Goal: Communication & Community: Connect with others

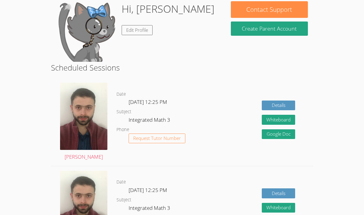
scroll to position [58, 0]
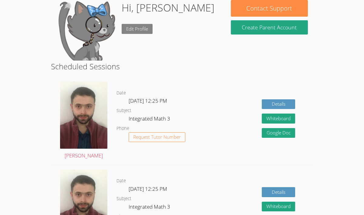
click at [134, 29] on link "Edit Profile" at bounding box center [137, 29] width 31 height 10
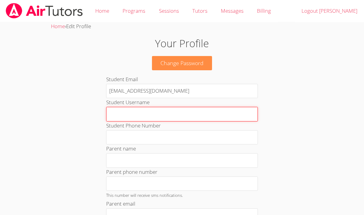
click at [140, 111] on input "Student Username" at bounding box center [182, 114] width 152 height 15
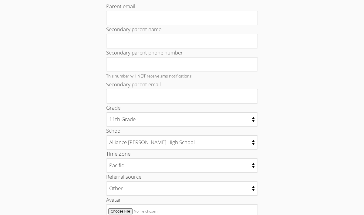
scroll to position [296, 0]
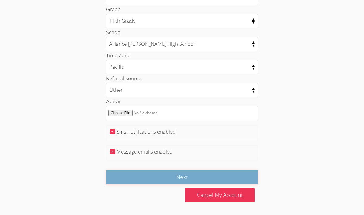
click at [156, 174] on input "Next" at bounding box center [182, 177] width 152 height 14
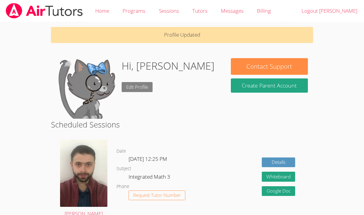
click at [134, 85] on link "Edit Profile" at bounding box center [137, 87] width 31 height 10
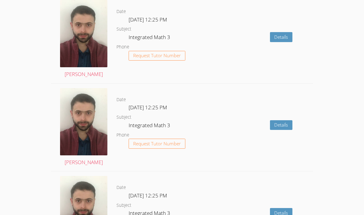
scroll to position [906, 0]
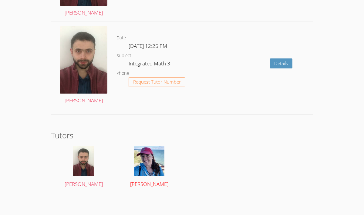
click at [141, 182] on span "[PERSON_NAME]" at bounding box center [149, 184] width 38 height 7
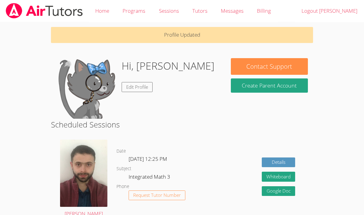
scroll to position [906, 0]
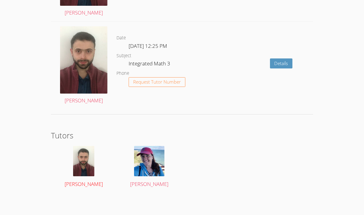
click at [79, 183] on span "[PERSON_NAME]" at bounding box center [84, 184] width 38 height 7
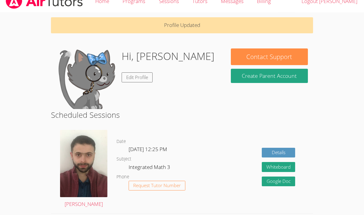
scroll to position [9, 0]
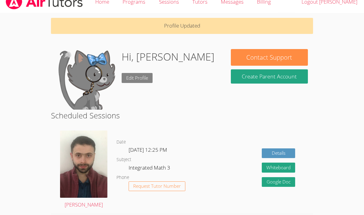
click at [142, 78] on link "Edit Profile" at bounding box center [137, 78] width 31 height 10
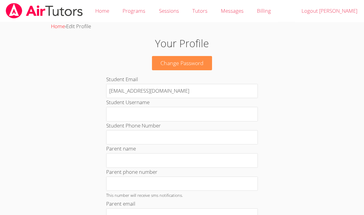
click at [56, 26] on link "Home" at bounding box center [58, 26] width 14 height 7
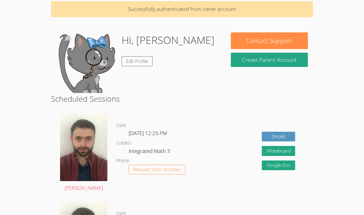
scroll to position [26, 0]
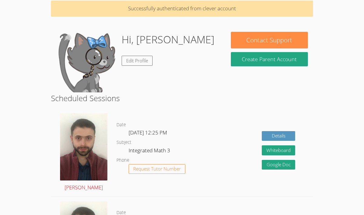
click at [84, 187] on link "[PERSON_NAME]" at bounding box center [83, 152] width 47 height 79
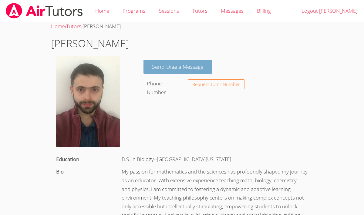
click at [182, 66] on link "Send Diaa a Message" at bounding box center [177, 67] width 68 height 14
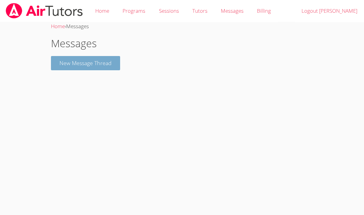
click at [90, 61] on button "New Message Thread" at bounding box center [85, 63] width 69 height 14
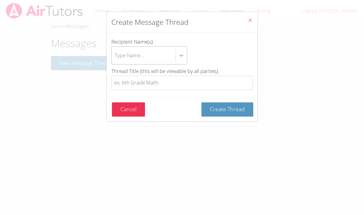
click at [178, 58] on div "btn solid blue btn-info" at bounding box center [181, 55] width 11 height 11
click at [115, 58] on input "Recipient Name(s) Type Name..." at bounding box center [115, 55] width 1 height 14
click at [167, 56] on div "Type Name..." at bounding box center [144, 56] width 64 height 18
click at [115, 56] on input "Recipient Name(s) Select is focused ,type to refine list, press Down to open th…" at bounding box center [115, 55] width 1 height 14
click at [250, 22] on icon "Close" at bounding box center [249, 20] width 5 height 5
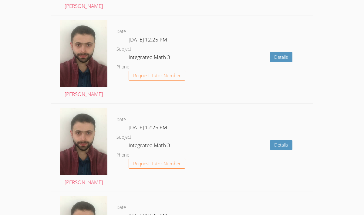
scroll to position [906, 0]
